Goal: Information Seeking & Learning: Learn about a topic

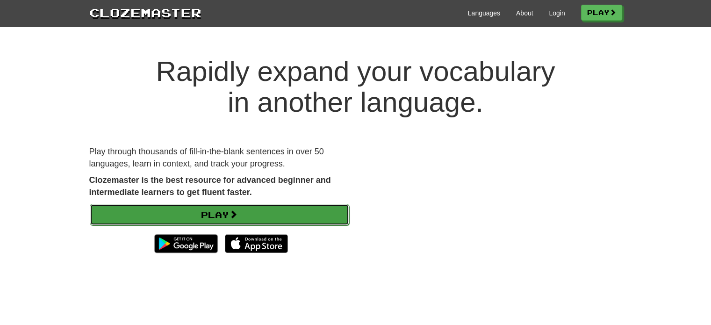
click at [242, 213] on link "Play" at bounding box center [220, 215] width 260 height 22
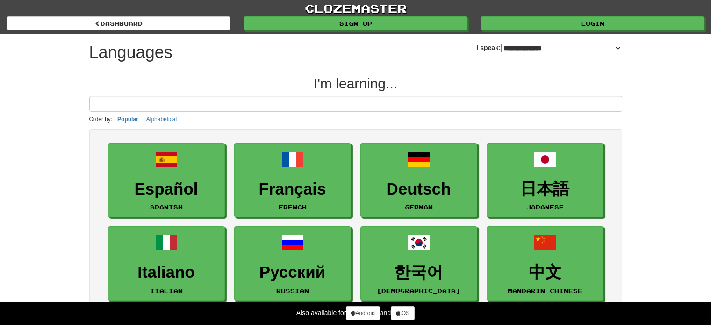
select select "*******"
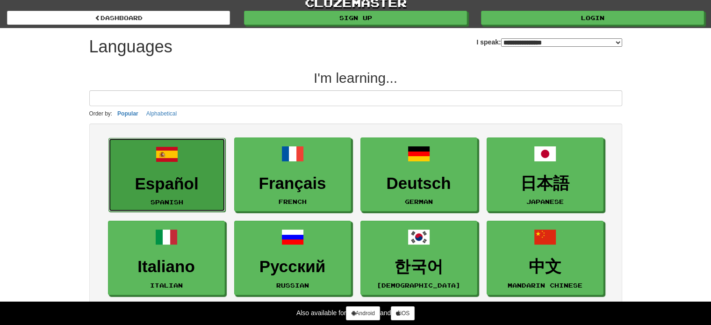
click at [149, 176] on h3 "Español" at bounding box center [167, 184] width 107 height 18
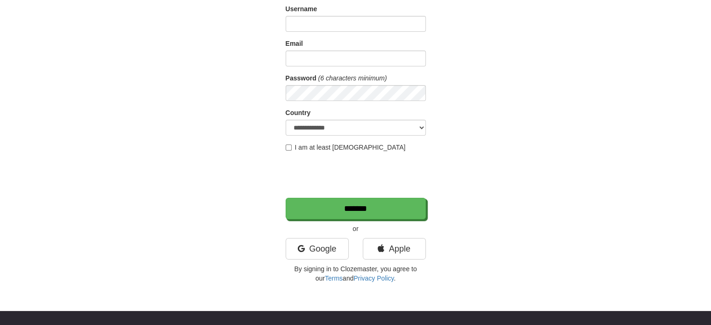
scroll to position [72, 0]
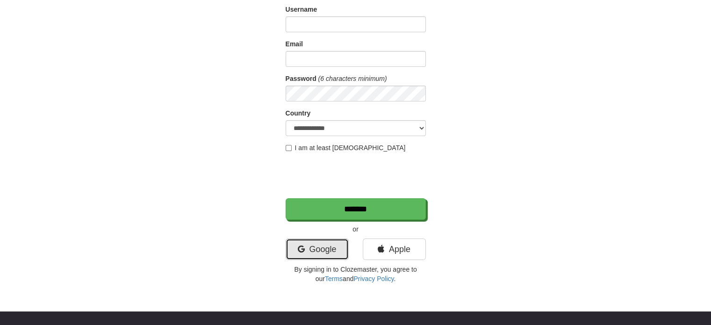
click at [327, 249] on link "Google" at bounding box center [317, 249] width 63 height 22
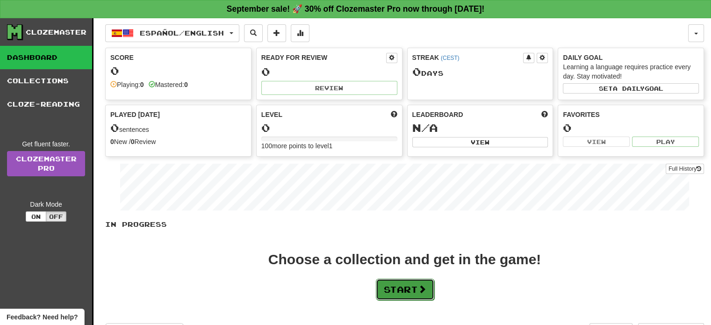
click at [400, 286] on button "Start" at bounding box center [405, 290] width 58 height 22
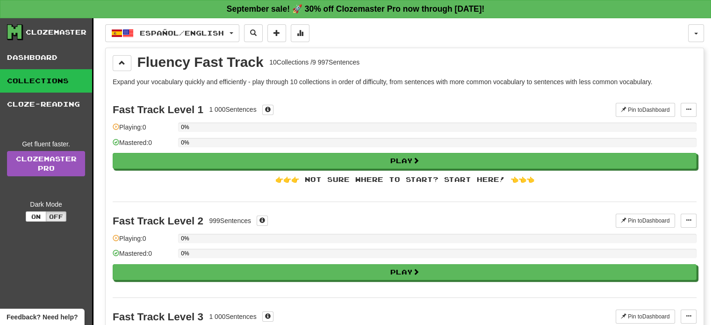
click at [346, 170] on div "Fast Track Level 1 1 000 Sentences Pin to Dashboard Pin to Dashboard Manage Sen…" at bounding box center [405, 146] width 584 height 111
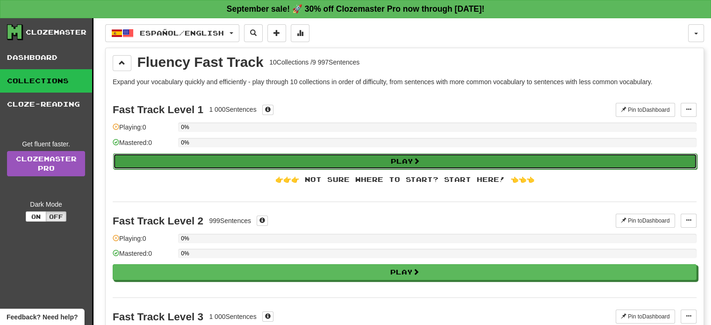
click at [398, 158] on button "Play" at bounding box center [405, 161] width 584 height 16
select select "**"
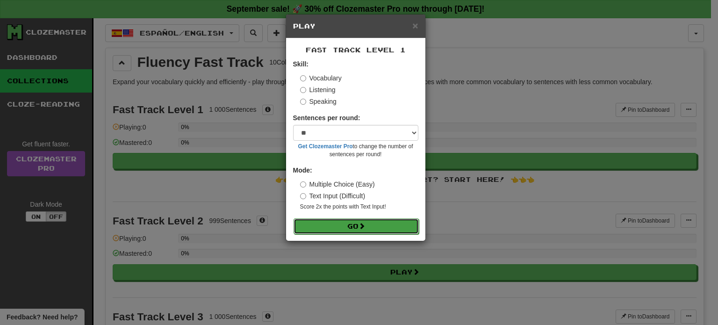
click at [348, 224] on button "Go" at bounding box center [356, 226] width 125 height 16
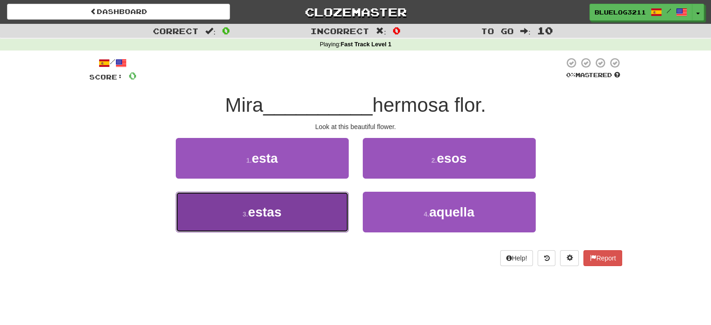
click at [328, 209] on button "3 . estas" at bounding box center [262, 212] width 173 height 41
